Goal: Task Accomplishment & Management: Manage account settings

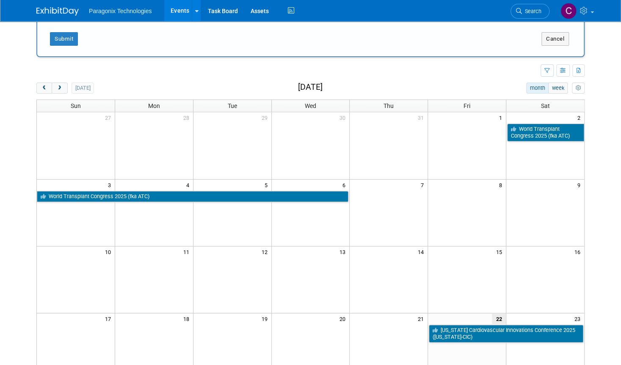
scroll to position [102, 0]
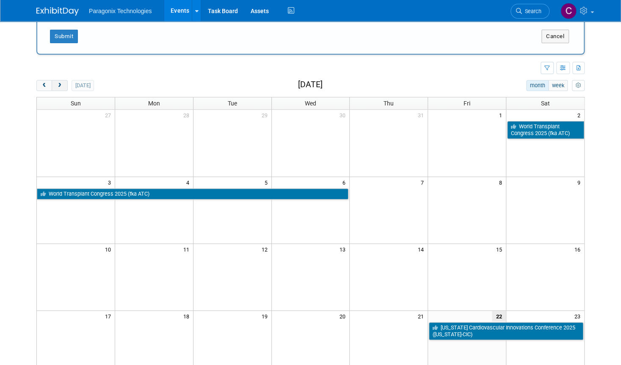
click at [56, 86] on span "next" at bounding box center [59, 86] width 6 height 6
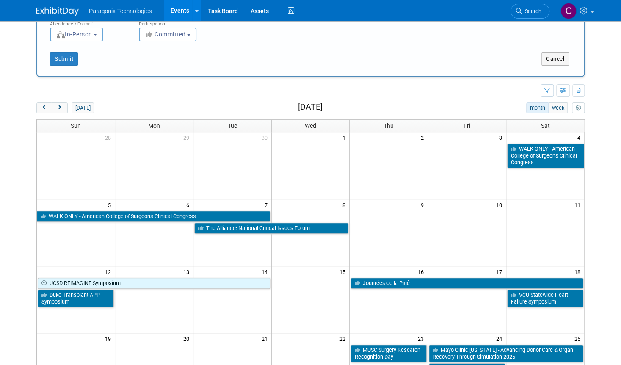
scroll to position [0, 0]
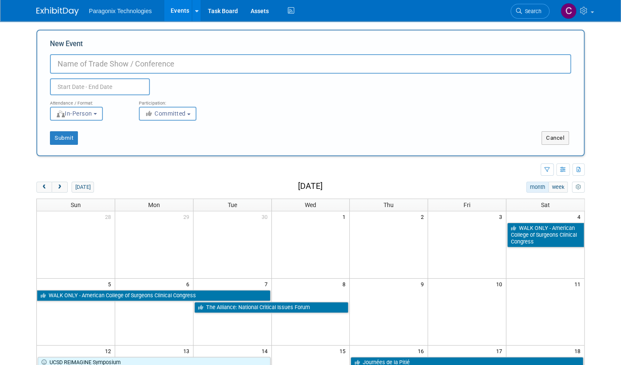
click at [125, 68] on input "New Event" at bounding box center [310, 63] width 521 height 19
paste input "[GEOGRAPHIC_DATA] [MEDICAL_DATA] Summit"
type input "[GEOGRAPHIC_DATA] [MEDICAL_DATA] Summit"
click at [122, 90] on input "text" at bounding box center [100, 86] width 100 height 17
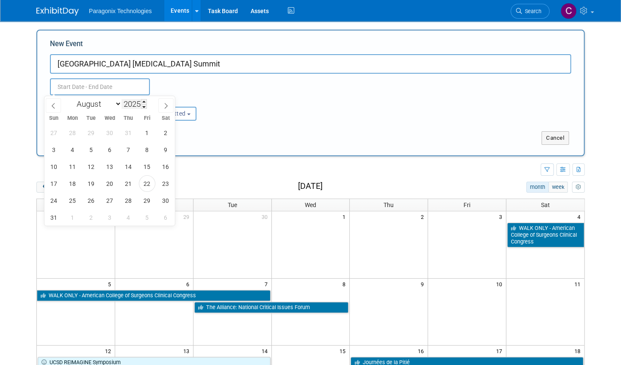
click at [122, 105] on input "2025" at bounding box center [134, 104] width 25 height 10
click at [116, 105] on select "January February March April May June July August September October November De…" at bounding box center [97, 104] width 49 height 11
select select "9"
click at [73, 99] on select "January February March April May June July August September October November De…" at bounding box center [97, 104] width 49 height 11
click at [166, 183] on span "25" at bounding box center [166, 183] width 17 height 17
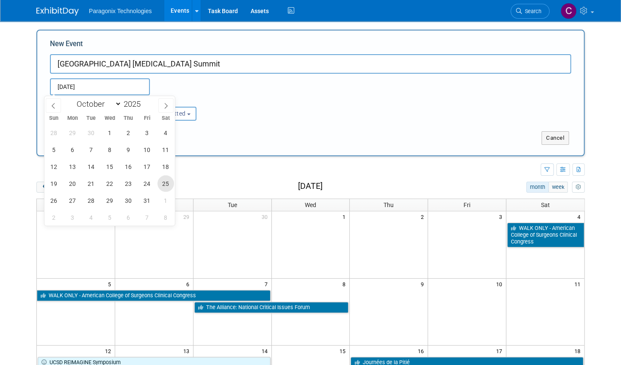
type input "[DATE] to [DATE]"
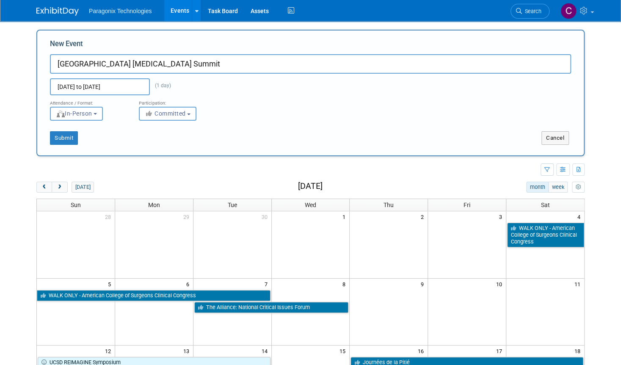
click at [218, 113] on div "Participation: <i class="fas fa-thumbs-up" style="color: #a5a5a5; padding-right…" at bounding box center [177, 107] width 89 height 25
click at [67, 136] on button "Submit" at bounding box center [64, 138] width 28 height 14
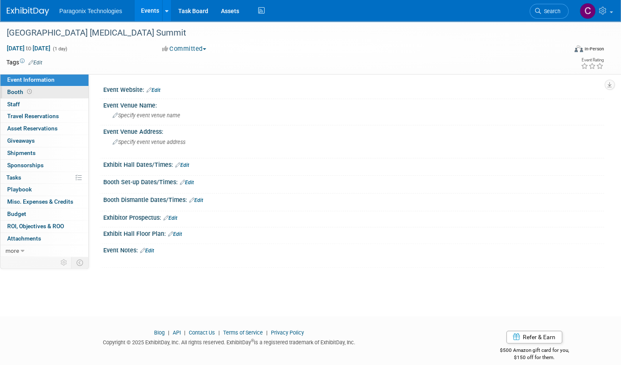
click at [25, 92] on span at bounding box center [29, 92] width 8 height 6
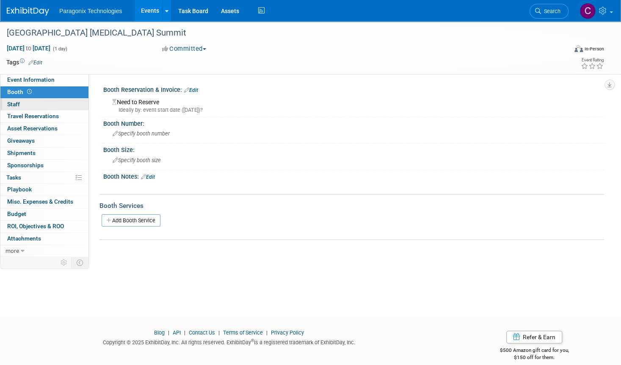
click at [44, 103] on link "0 Staff 0" at bounding box center [44, 105] width 88 height 12
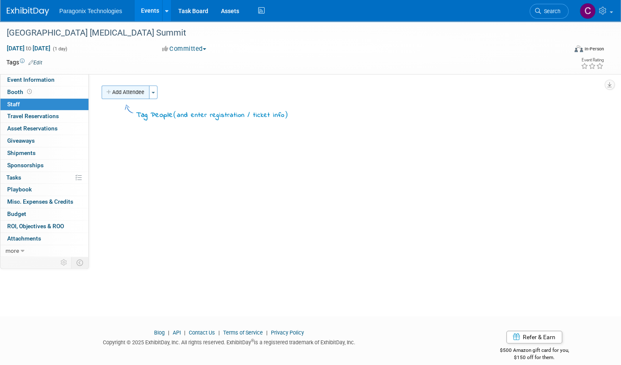
click at [140, 94] on button "Add Attendee" at bounding box center [126, 93] width 48 height 14
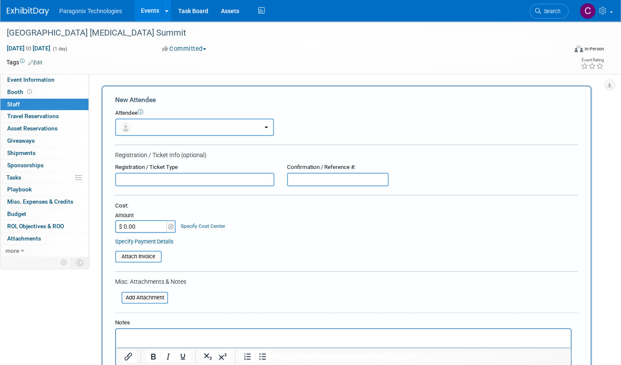
click at [146, 127] on button "button" at bounding box center [194, 127] width 159 height 17
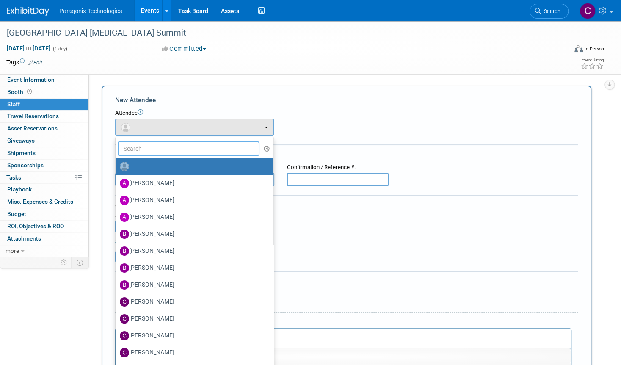
click at [156, 148] on input "text" at bounding box center [189, 148] width 142 height 14
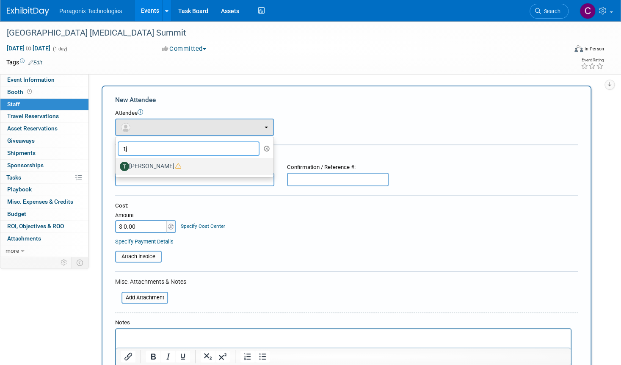
type input "tj"
click at [171, 164] on label "[PERSON_NAME]" at bounding box center [192, 167] width 145 height 14
click at [117, 164] on input "[PERSON_NAME]" at bounding box center [114, 166] width 6 height 6
select select "ae405088-bfc0-47d4-a0cd-63858b9c26fa"
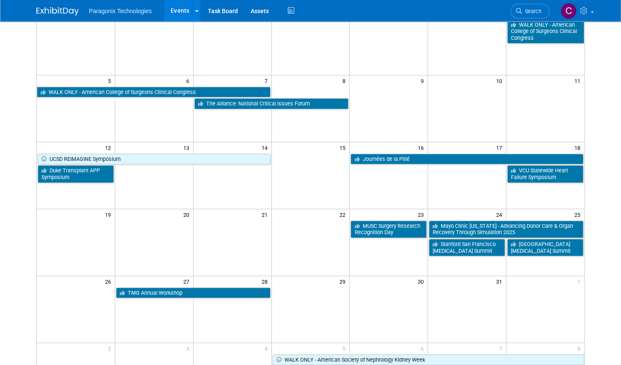
scroll to position [86, 0]
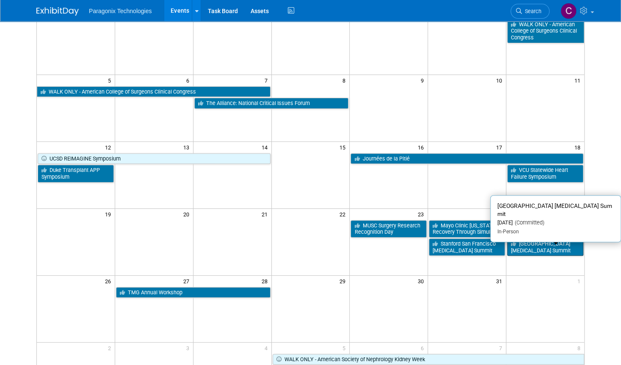
click at [536, 244] on link "[GEOGRAPHIC_DATA] [MEDICAL_DATA] Summit" at bounding box center [545, 246] width 76 height 17
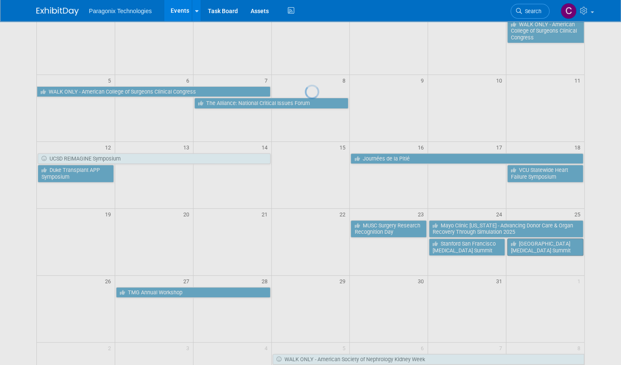
click at [317, 244] on div at bounding box center [311, 182] width 12 height 365
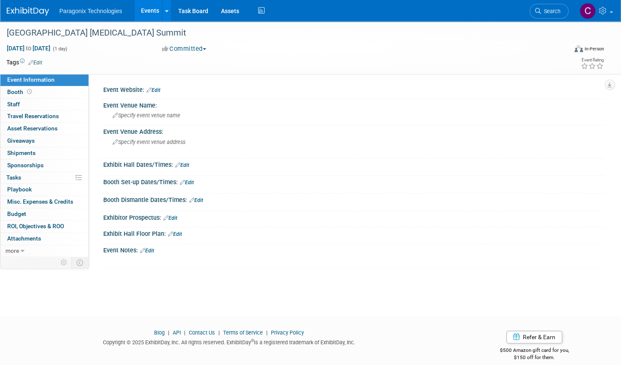
click at [149, 6] on link "Events" at bounding box center [150, 10] width 31 height 21
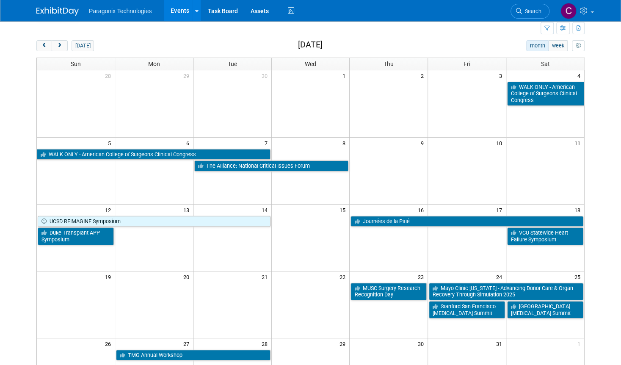
scroll to position [23, 0]
